Goal: Information Seeking & Learning: Learn about a topic

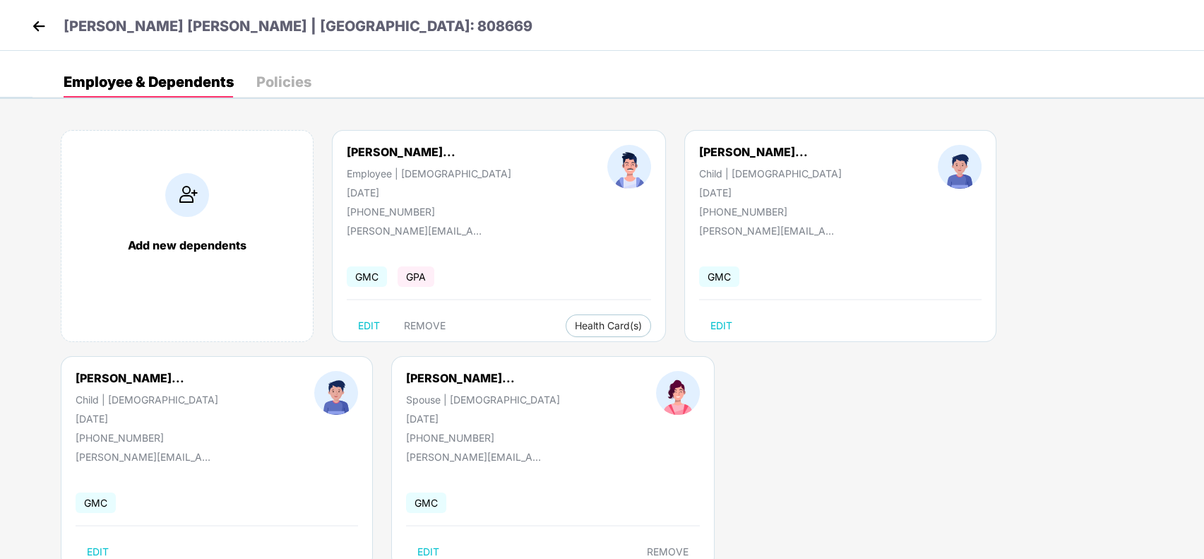
click at [44, 27] on img at bounding box center [38, 26] width 21 height 21
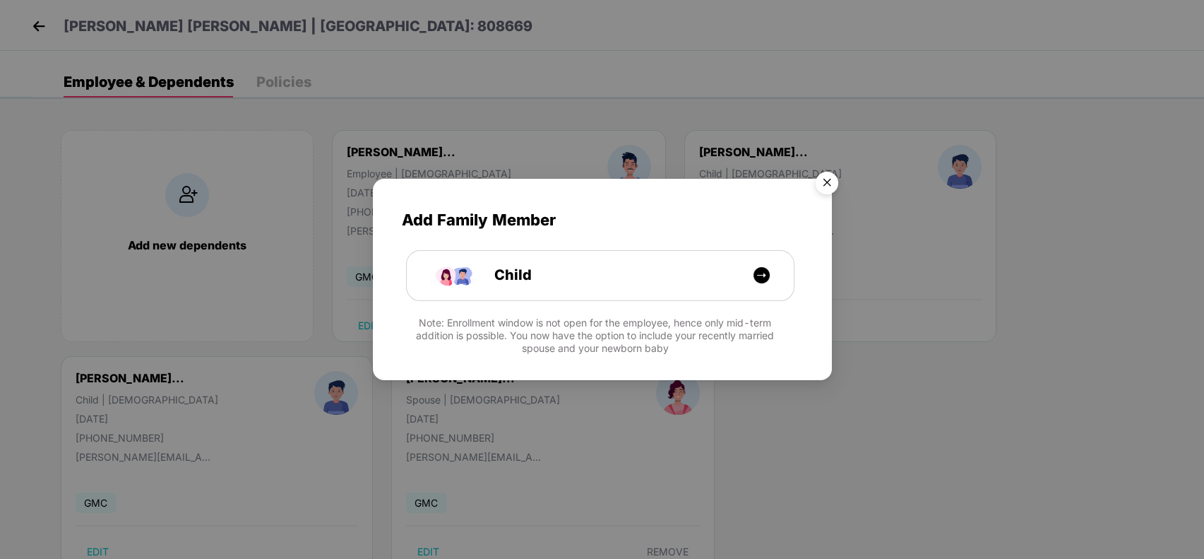
click at [839, 174] on img "Close" at bounding box center [827, 185] width 40 height 40
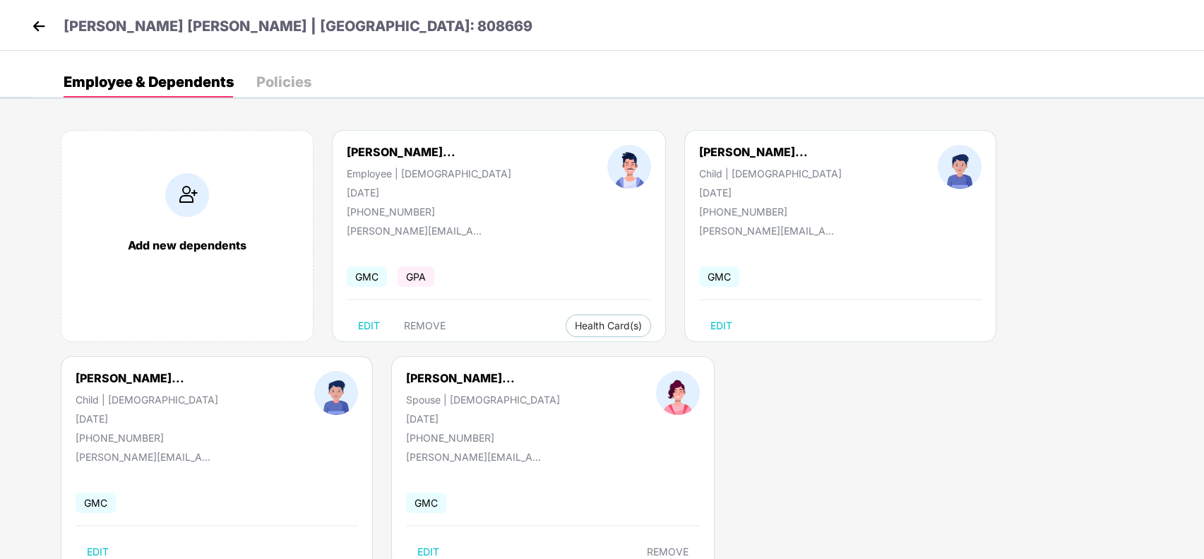
click at [56, 24] on header "[PERSON_NAME] [PERSON_NAME] | [GEOGRAPHIC_DATA]: 808669" at bounding box center [280, 28] width 504 height 25
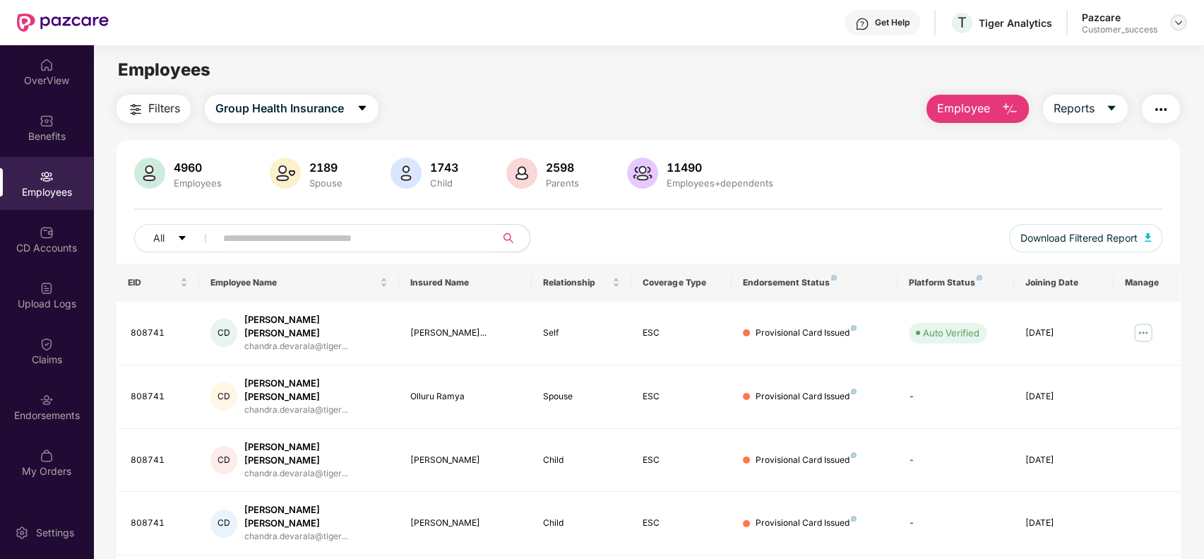
click at [1174, 21] on img at bounding box center [1178, 22] width 11 height 11
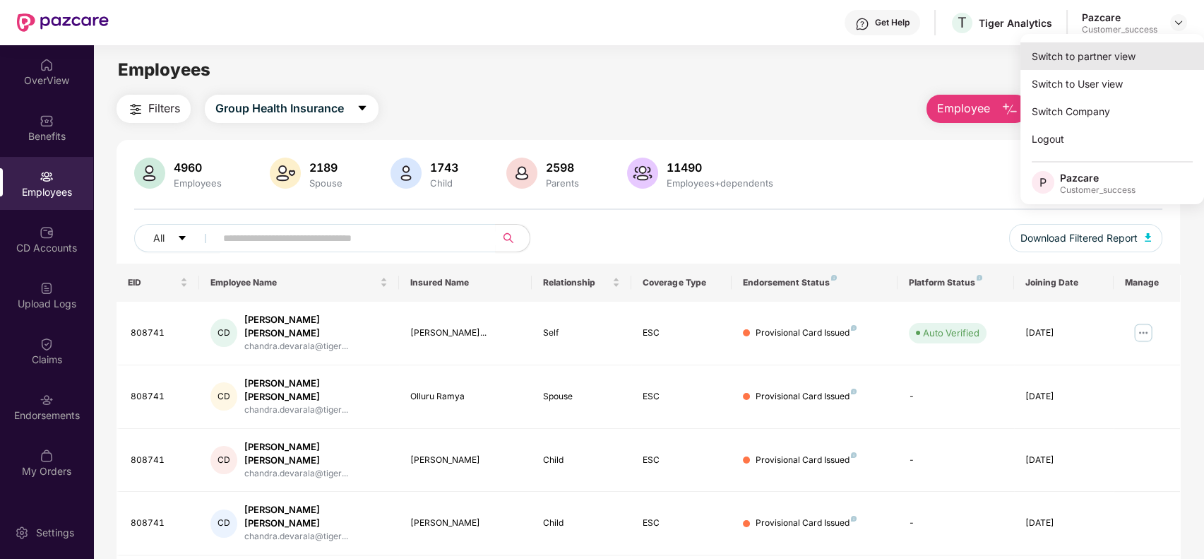
click at [1133, 54] on div "Switch to partner view" at bounding box center [1112, 56] width 184 height 28
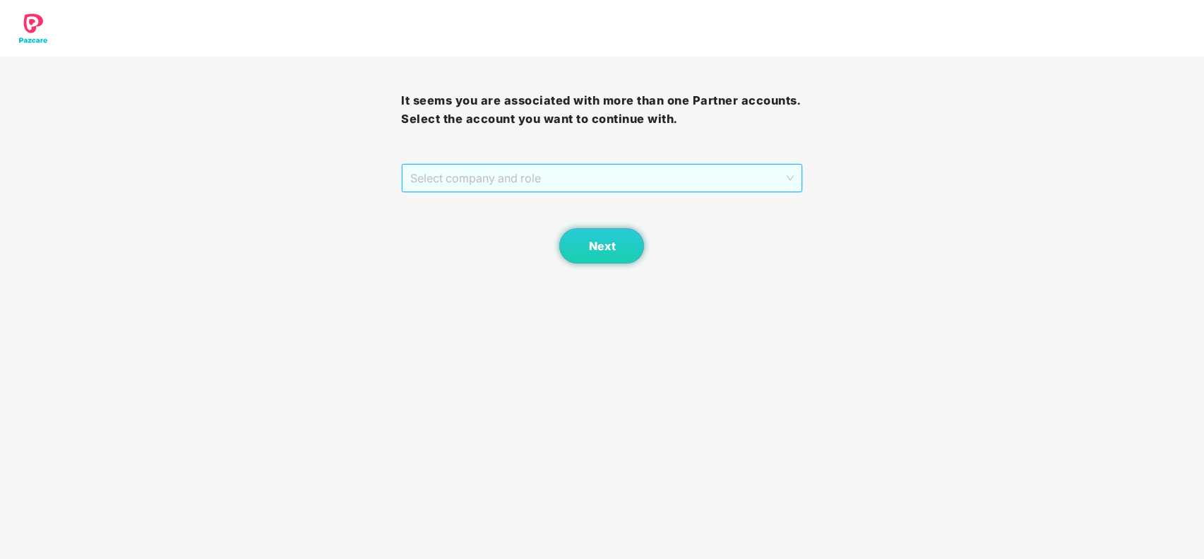
click at [616, 174] on span "Select company and role" at bounding box center [601, 178] width 383 height 27
click at [614, 206] on div "Pazcare - CUSTOMER_SUCCESS" at bounding box center [602, 206] width 384 height 16
click at [604, 245] on span "Next" at bounding box center [601, 245] width 27 height 13
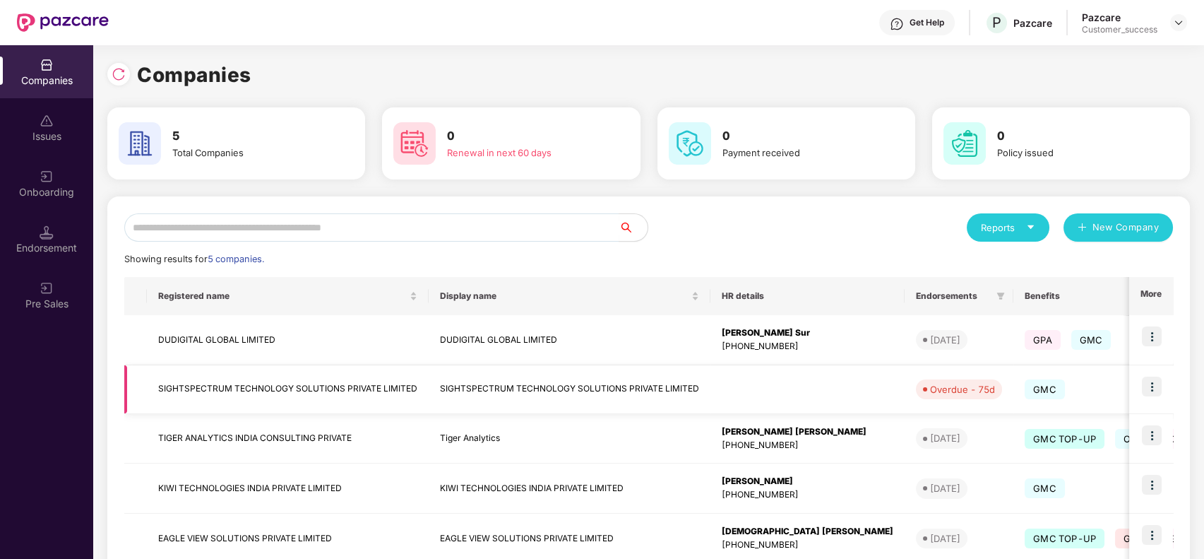
scroll to position [83, 0]
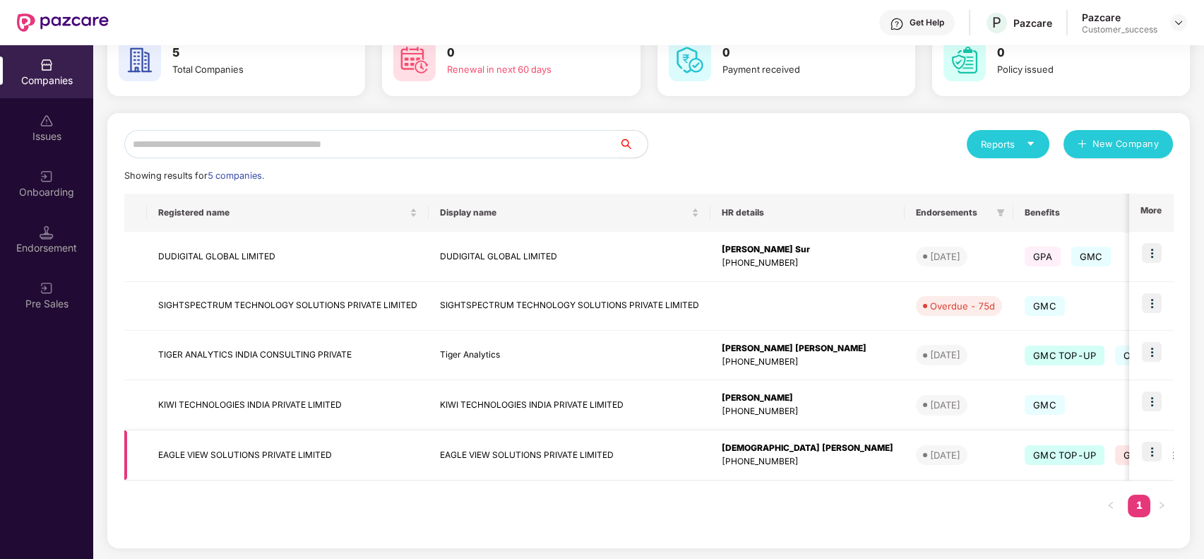
click at [1158, 449] on img at bounding box center [1152, 451] width 20 height 20
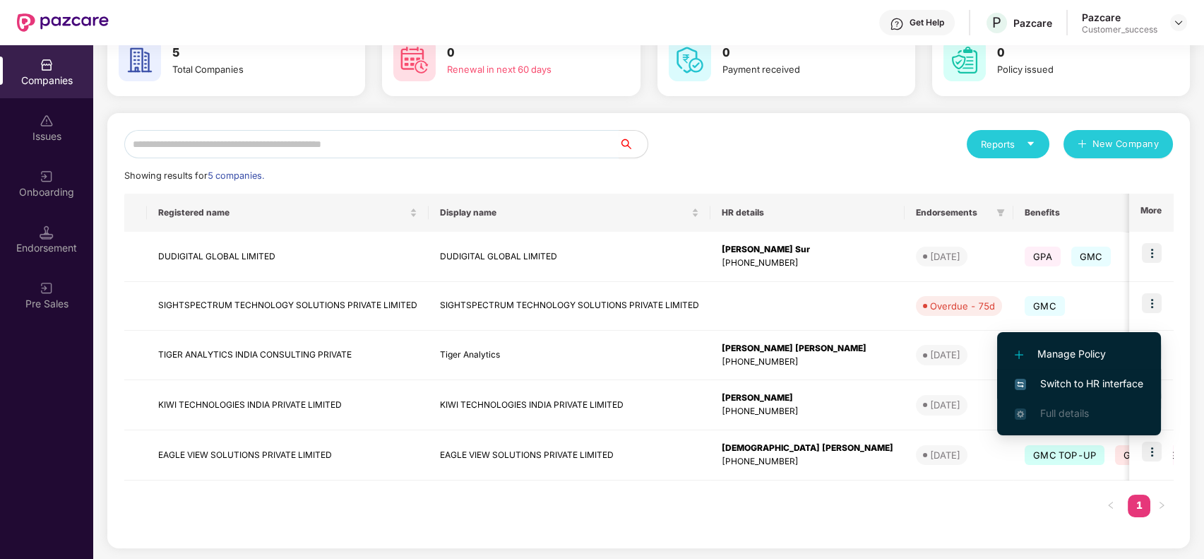
click at [1102, 379] on span "Switch to HR interface" at bounding box center [1079, 384] width 129 height 16
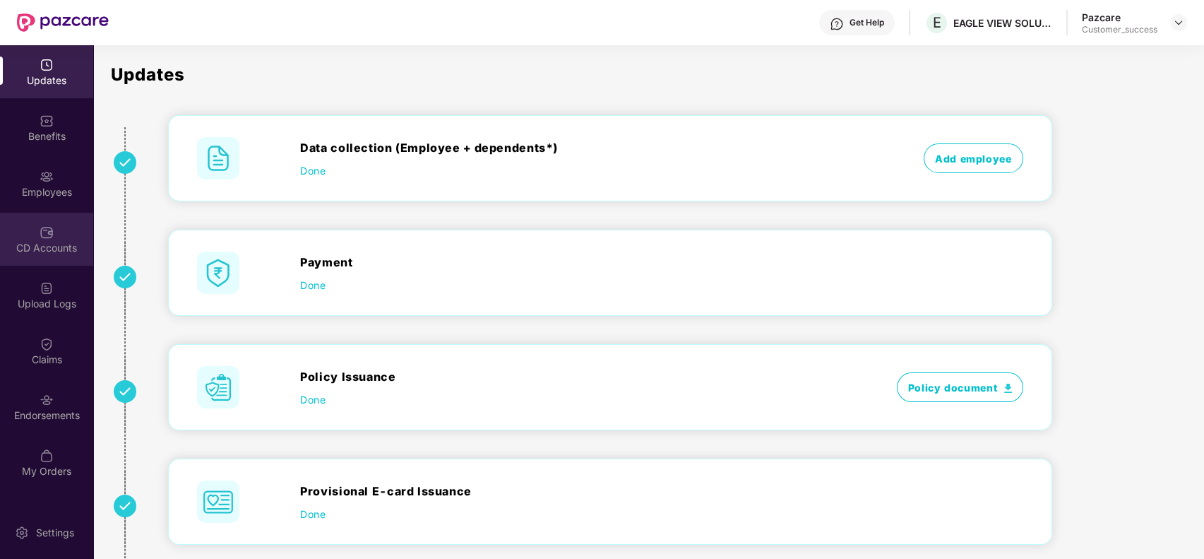
click at [50, 244] on div "CD Accounts" at bounding box center [46, 248] width 93 height 14
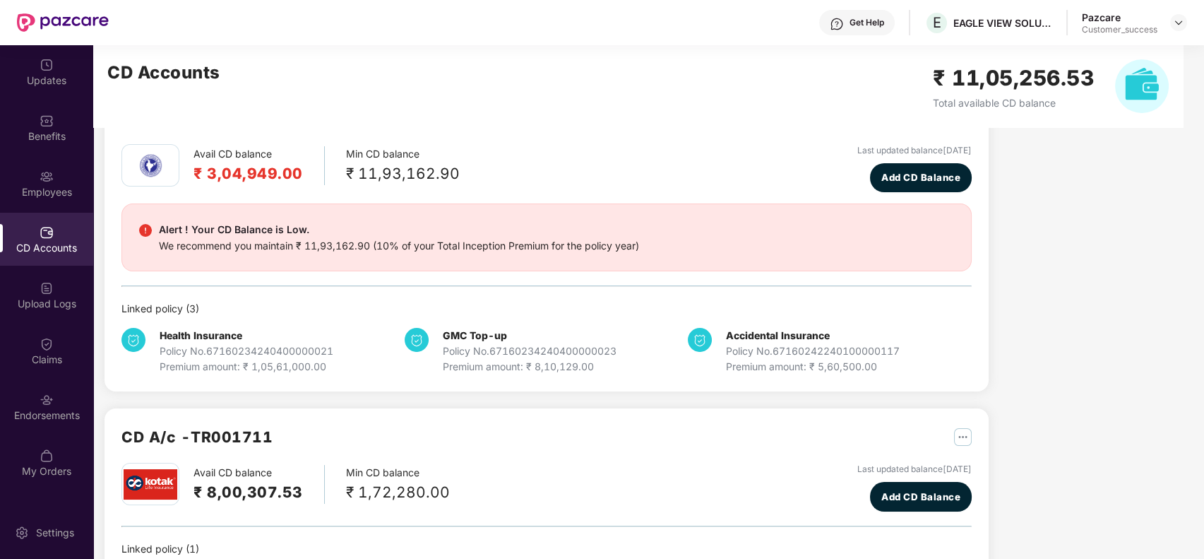
scroll to position [54, 0]
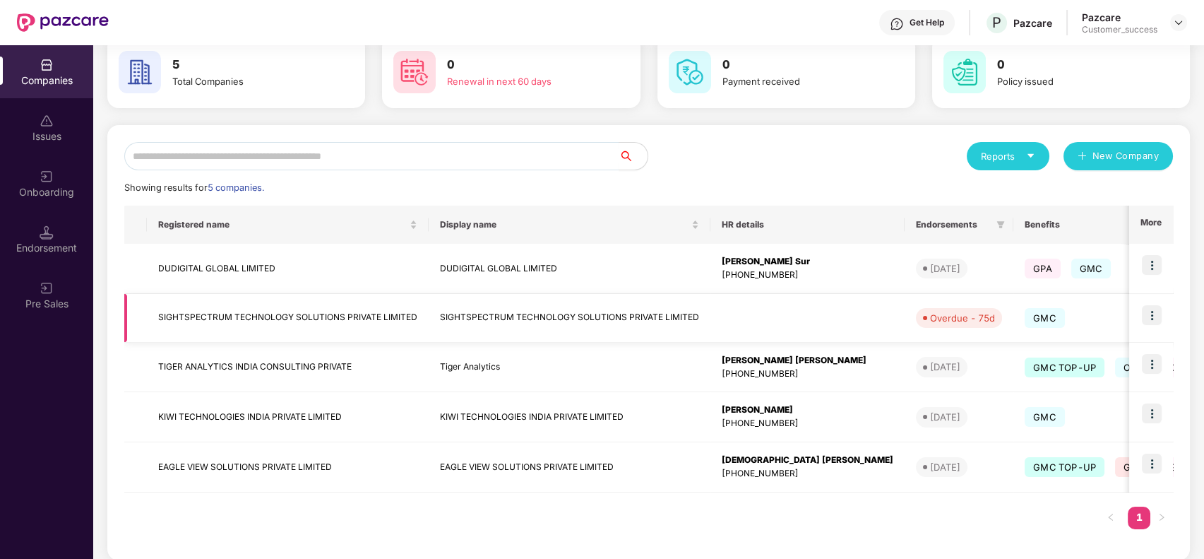
scroll to position [77, 0]
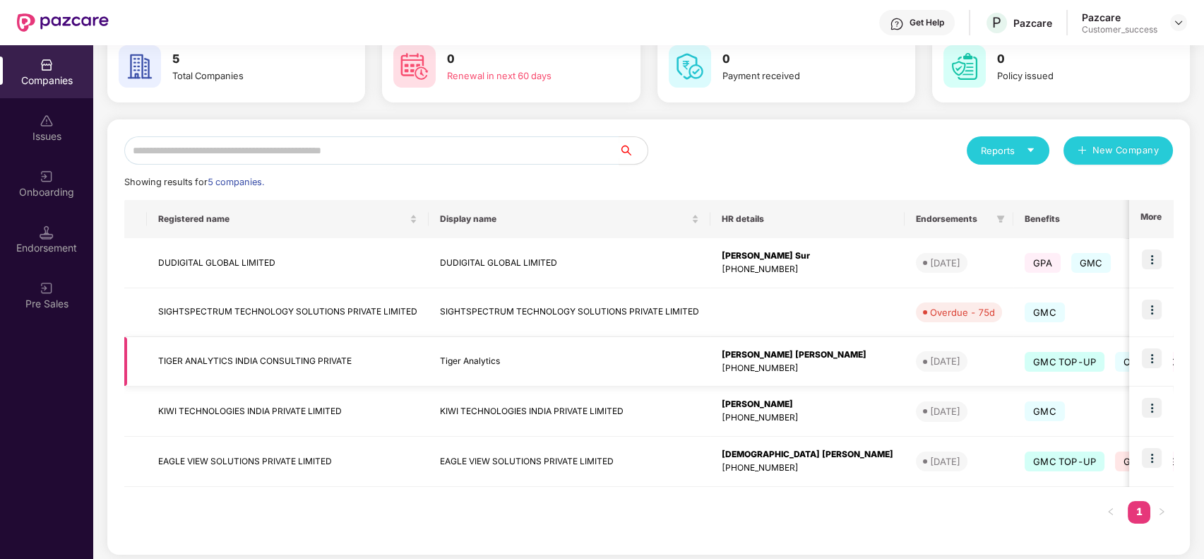
click at [1150, 345] on td at bounding box center [1151, 362] width 44 height 50
click at [1152, 354] on img at bounding box center [1152, 358] width 20 height 20
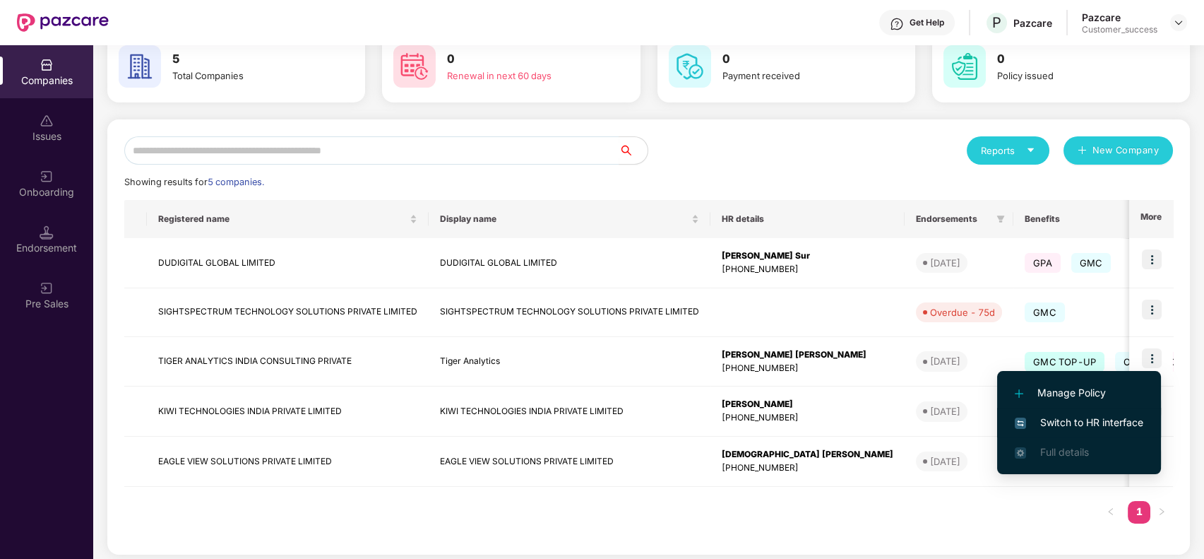
click at [1109, 419] on span "Switch to HR interface" at bounding box center [1079, 423] width 129 height 16
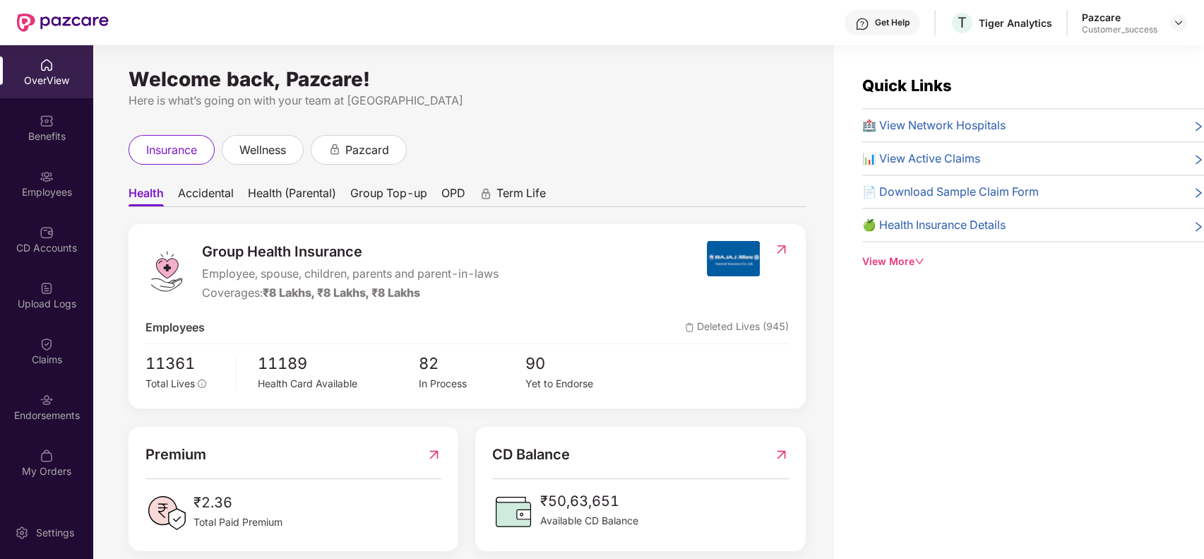
click at [68, 176] on div "Employees" at bounding box center [46, 183] width 93 height 53
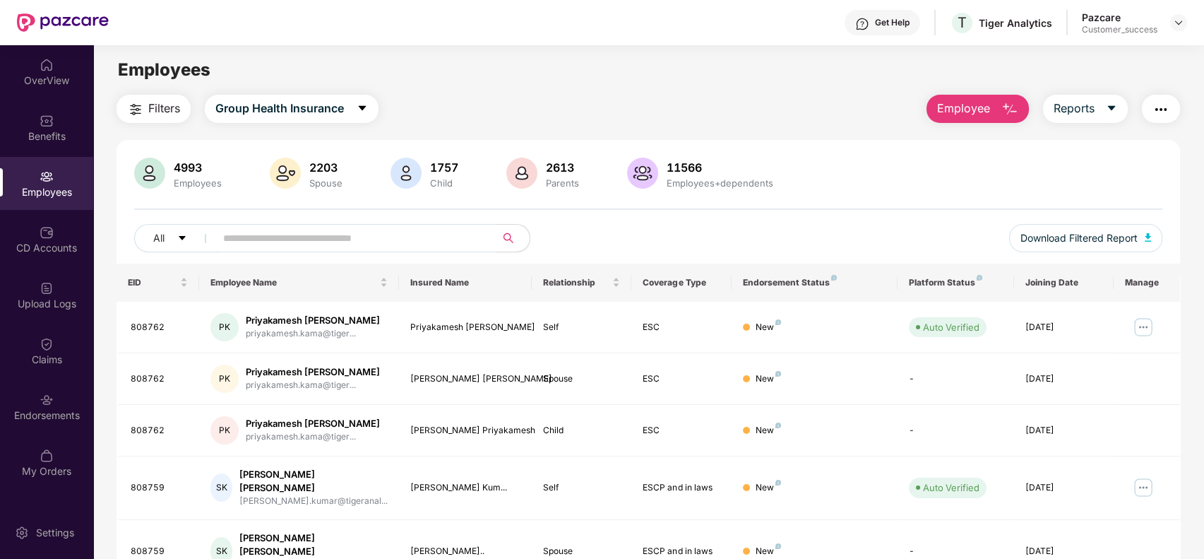
click at [279, 243] on input "text" at bounding box center [350, 237] width 254 height 21
paste input "**********"
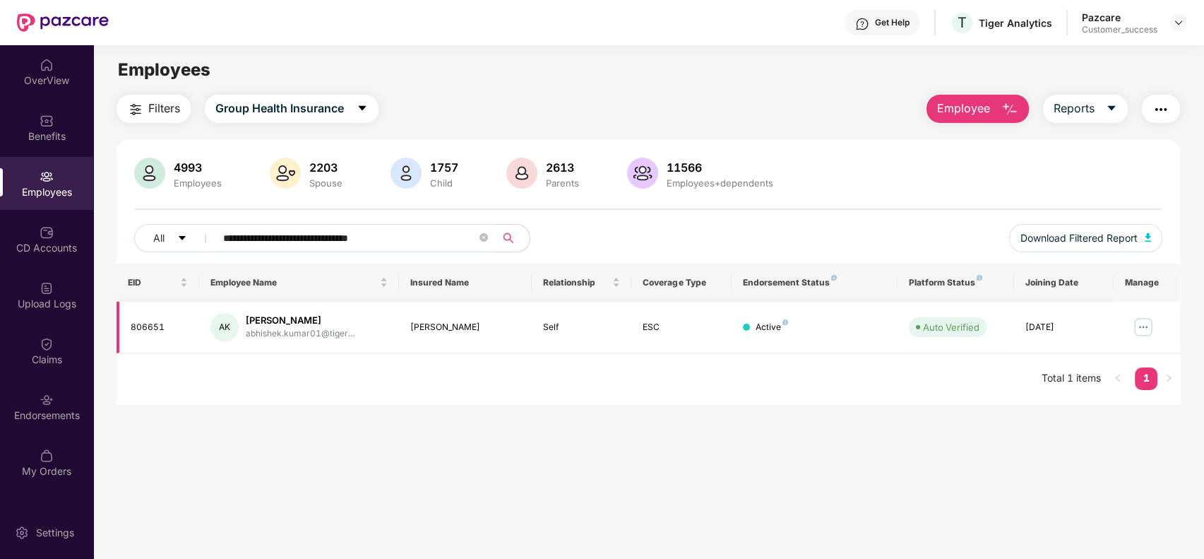
type input "**********"
click at [1140, 320] on img at bounding box center [1143, 327] width 23 height 23
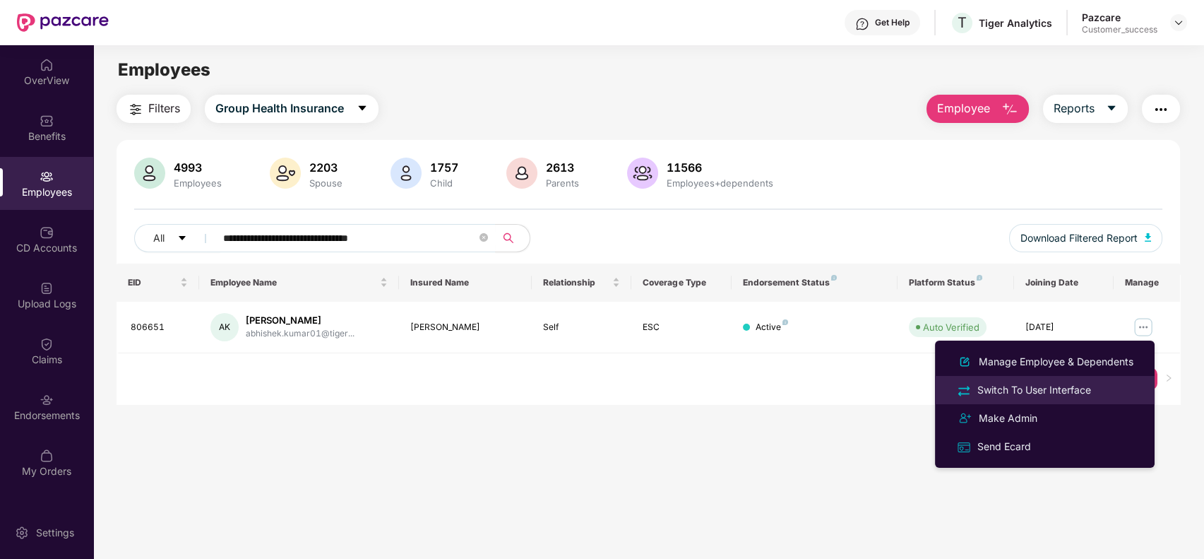
click at [1080, 382] on div "Switch To User Interface" at bounding box center [1034, 390] width 119 height 16
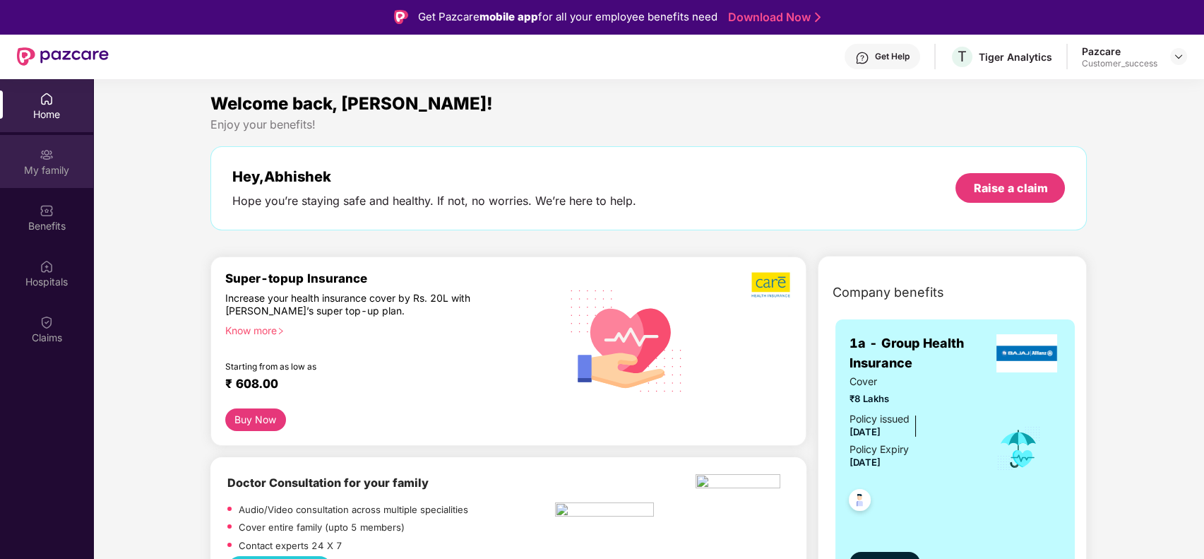
click at [43, 169] on div "My family" at bounding box center [46, 170] width 93 height 14
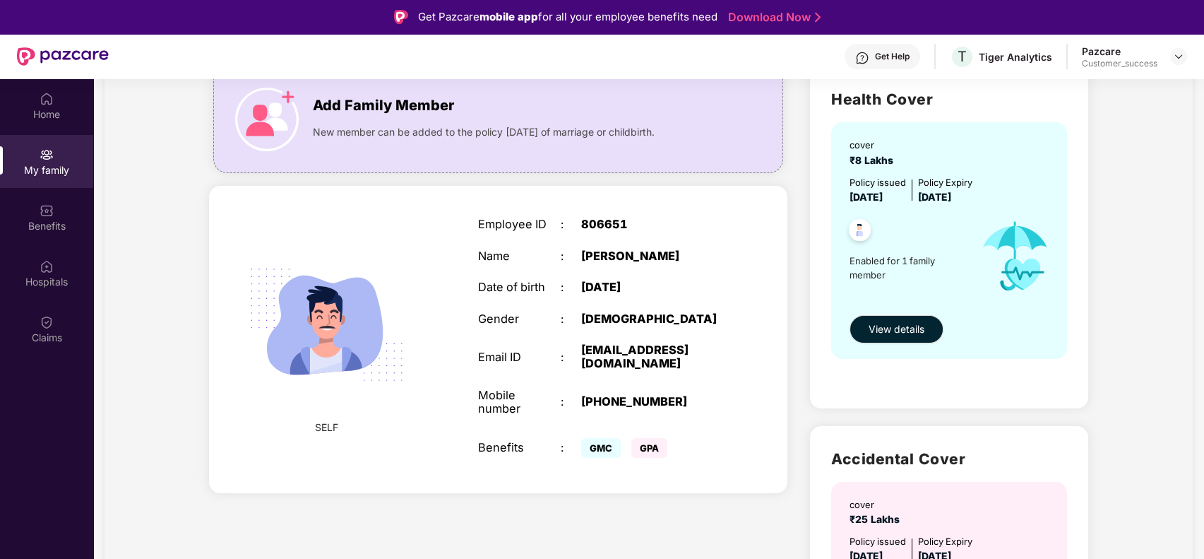
scroll to position [114, 0]
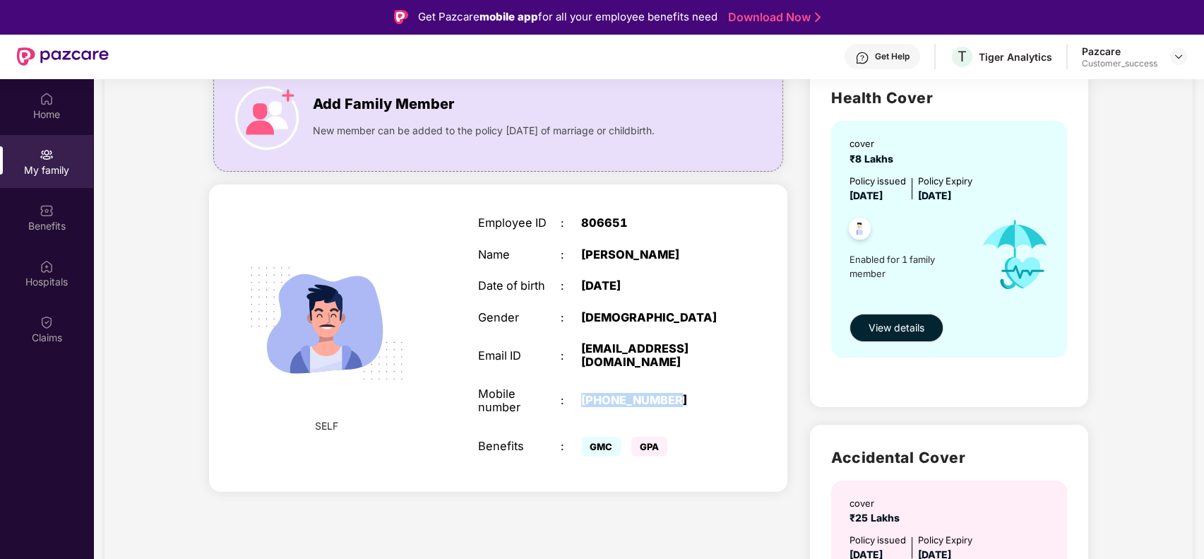
drag, startPoint x: 582, startPoint y: 393, endPoint x: 688, endPoint y: 396, distance: 106.0
click at [688, 396] on div "[PHONE_NUMBER]" at bounding box center [653, 399] width 144 height 13
copy div "[PHONE_NUMBER]"
click at [503, 291] on div "Date of birth" at bounding box center [519, 285] width 82 height 13
click at [59, 210] on div "Benefits" at bounding box center [46, 217] width 93 height 53
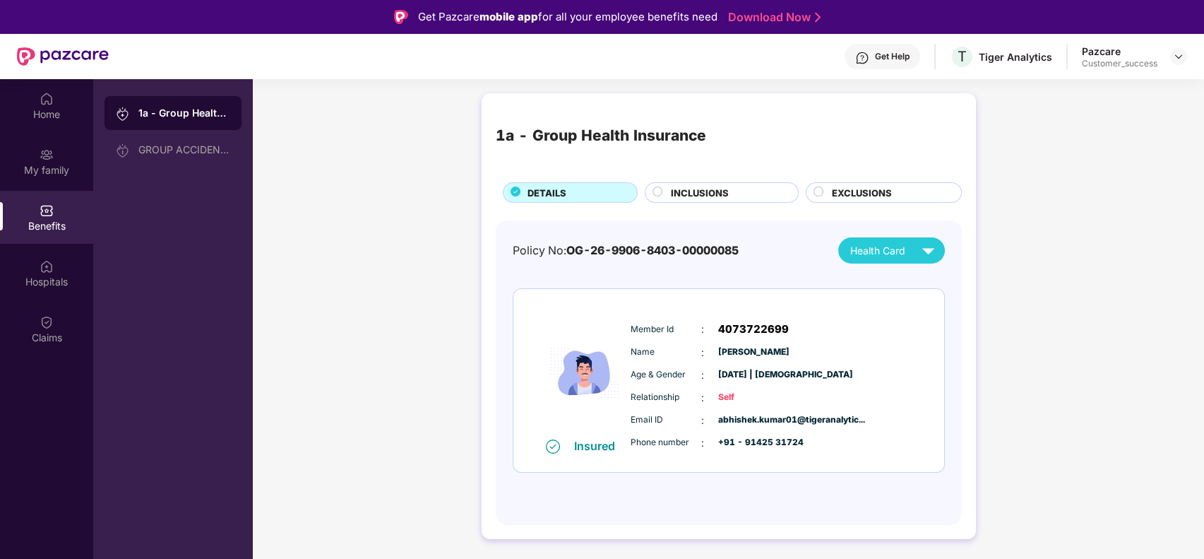
click at [712, 186] on span "INCLUSIONS" at bounding box center [700, 193] width 58 height 14
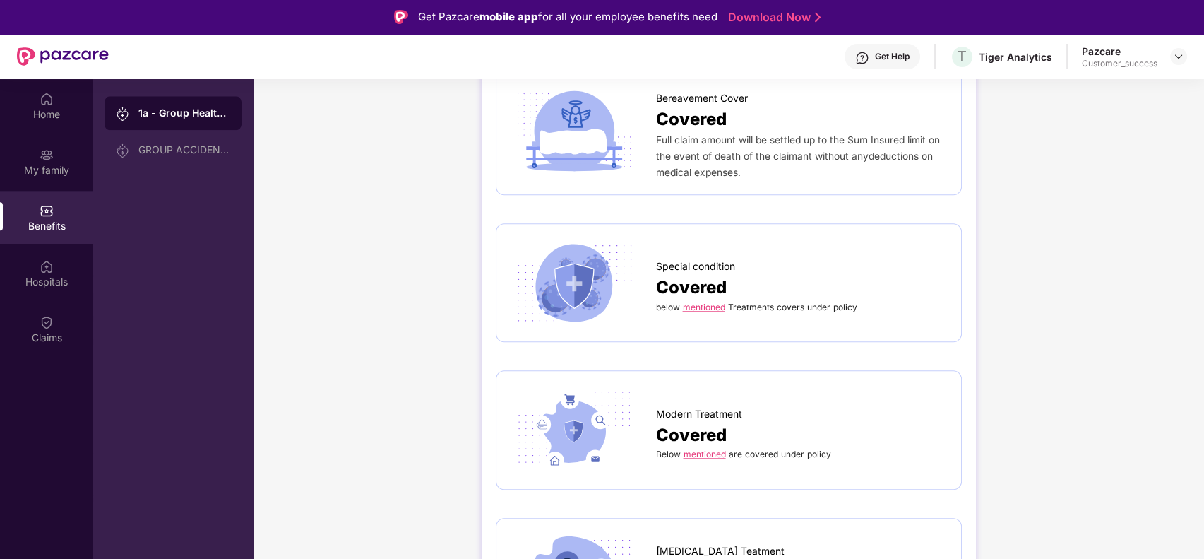
scroll to position [3435, 0]
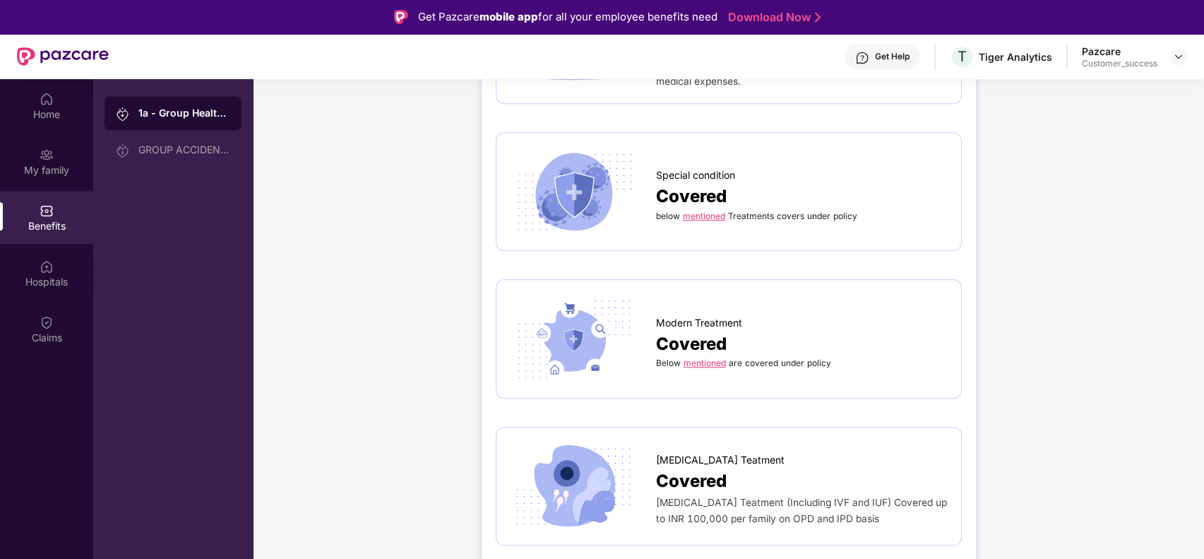
click at [713, 357] on link "mentioned" at bounding box center [705, 362] width 42 height 11
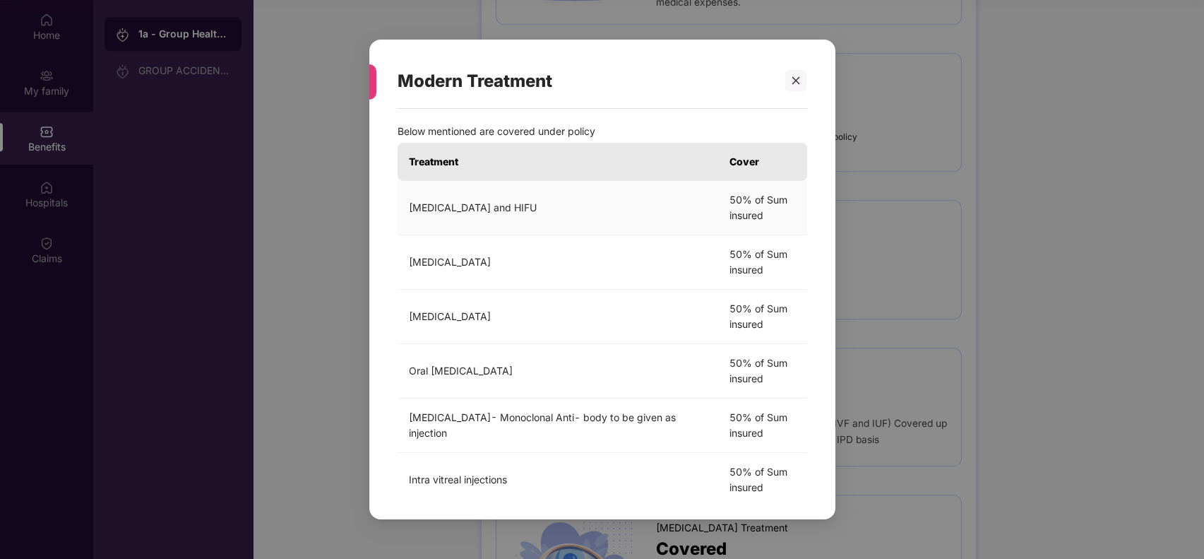
scroll to position [0, 0]
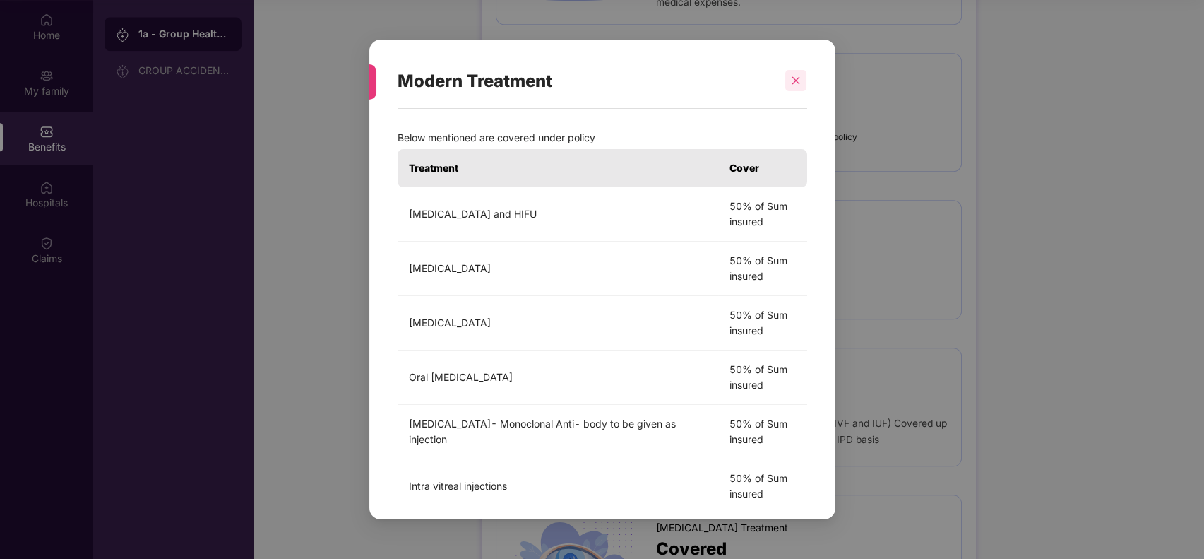
click at [797, 83] on icon "close" at bounding box center [796, 81] width 10 height 10
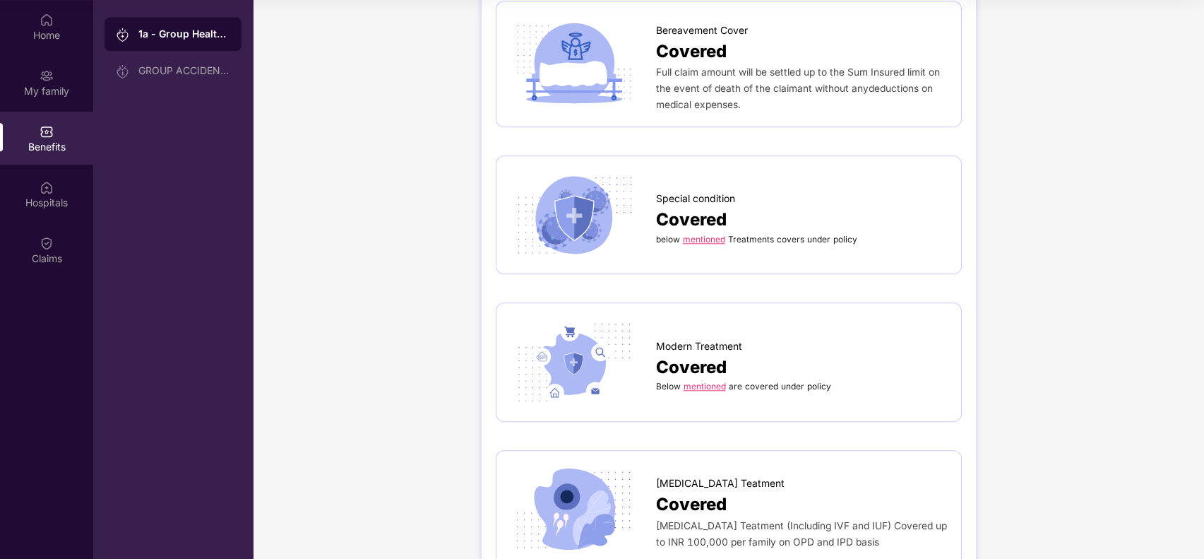
scroll to position [3333, 0]
click at [710, 233] on link "mentioned" at bounding box center [704, 238] width 42 height 11
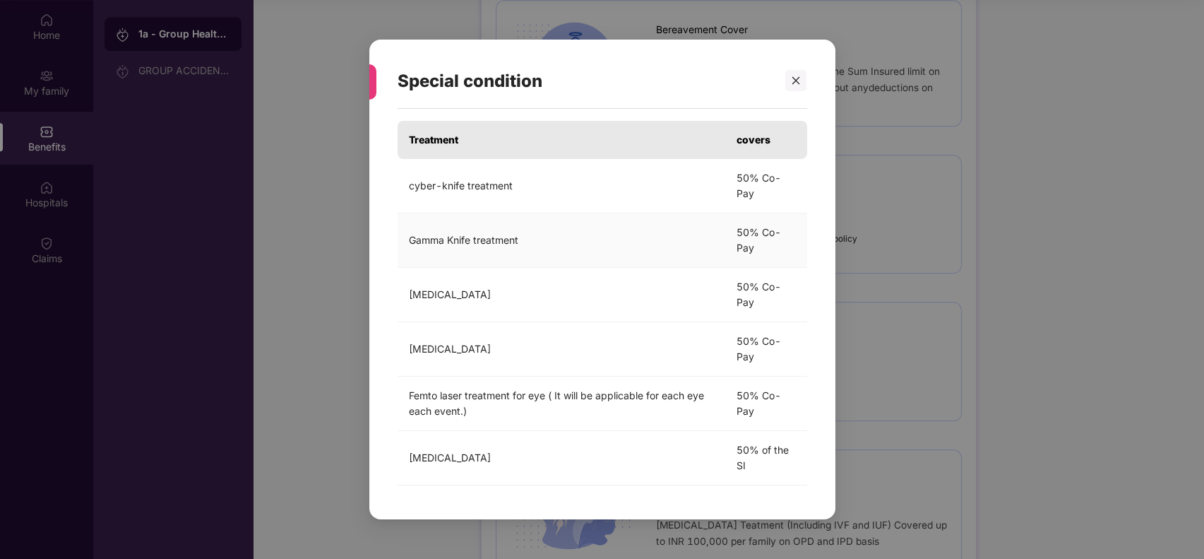
scroll to position [0, 0]
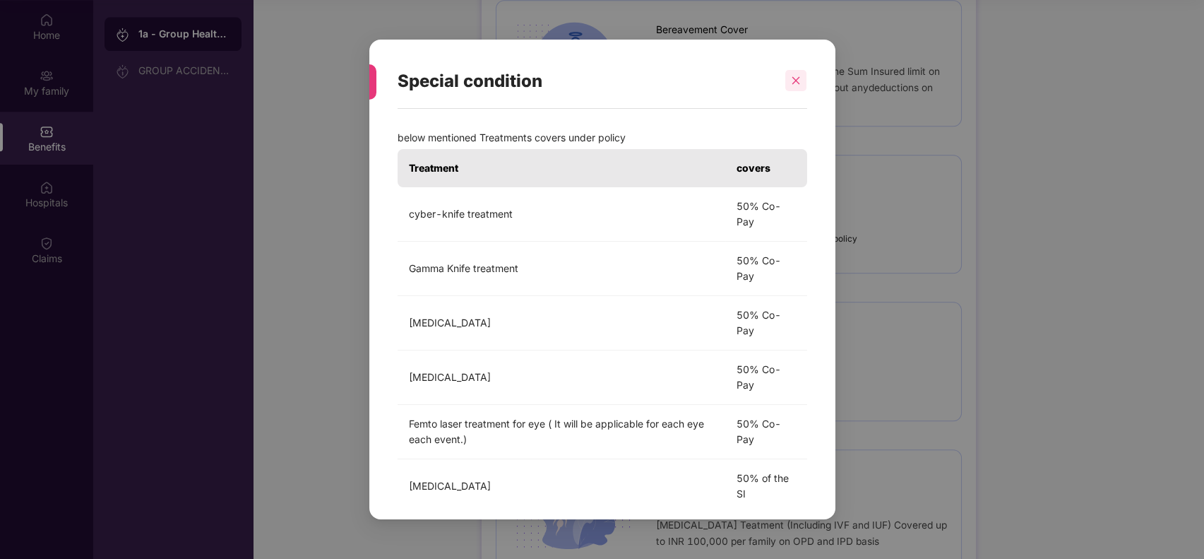
click at [800, 77] on icon "close" at bounding box center [796, 81] width 10 height 10
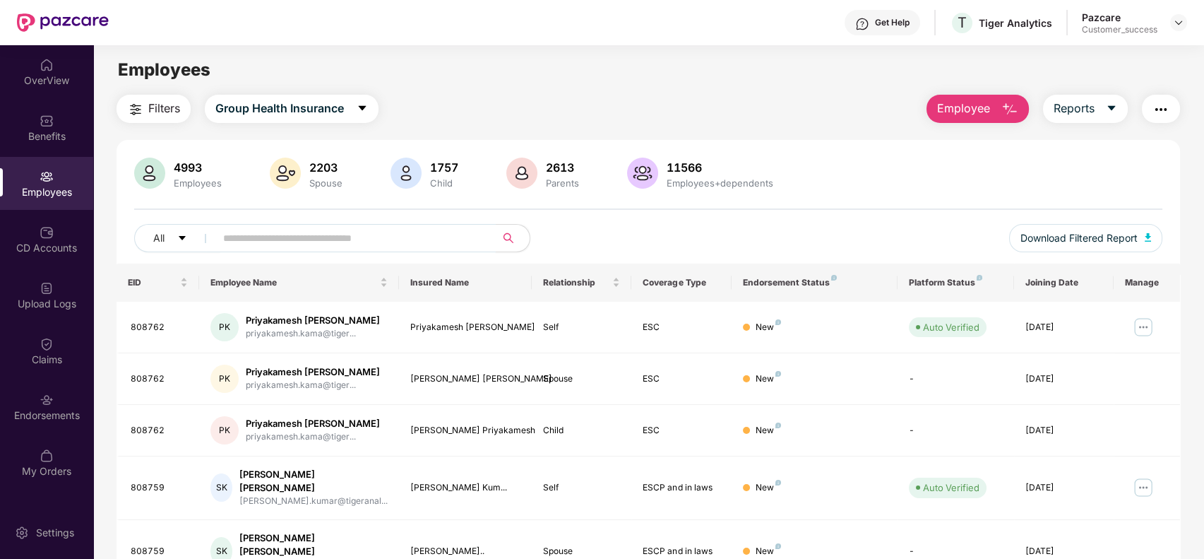
click at [361, 239] on input "text" at bounding box center [350, 237] width 254 height 21
